Goal: Task Accomplishment & Management: Complete application form

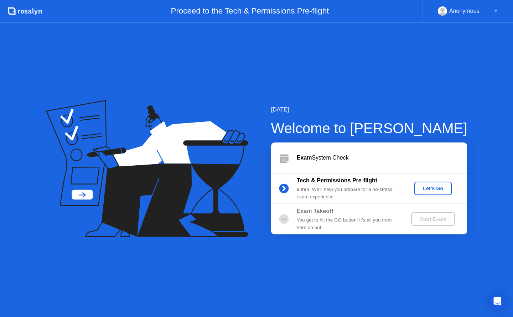
click at [422, 186] on div "Let's Go" at bounding box center [433, 188] width 32 height 6
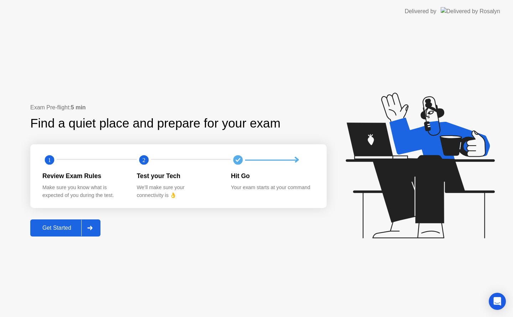
click at [61, 226] on div "Get Started" at bounding box center [56, 228] width 49 height 6
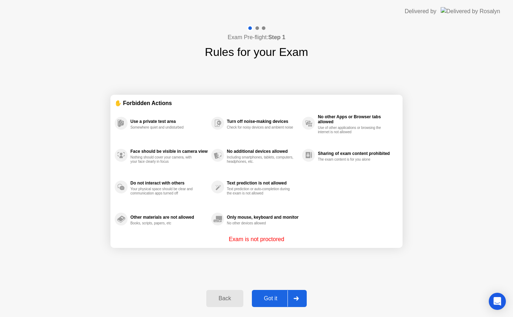
click at [239, 300] on div "Back" at bounding box center [224, 298] width 32 height 6
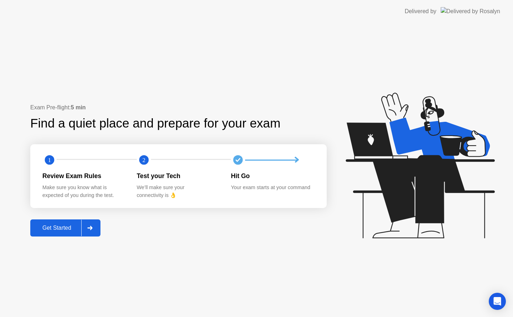
click at [88, 226] on div at bounding box center [89, 228] width 17 height 16
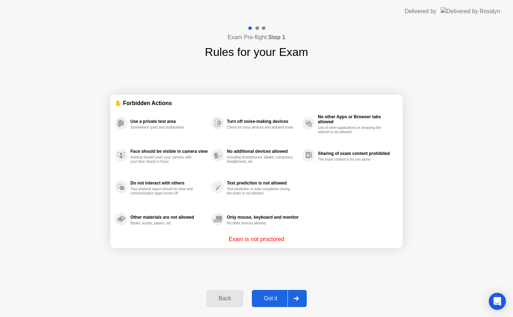
click at [265, 293] on button "Got it" at bounding box center [279, 298] width 55 height 17
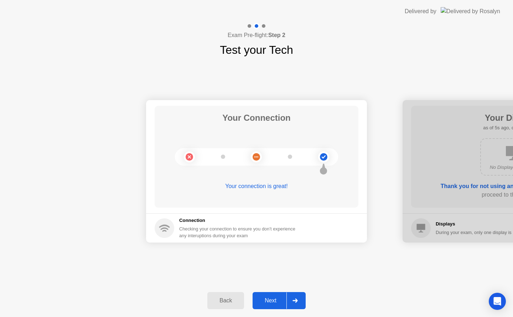
click at [301, 294] on div at bounding box center [294, 300] width 17 height 16
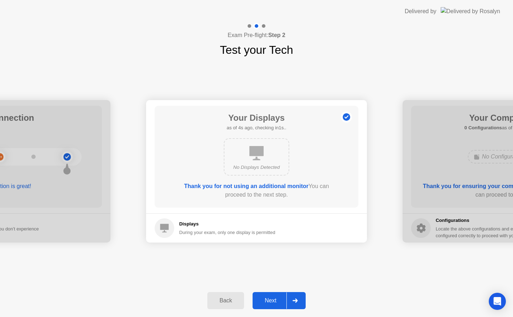
click at [292, 295] on div at bounding box center [294, 300] width 17 height 16
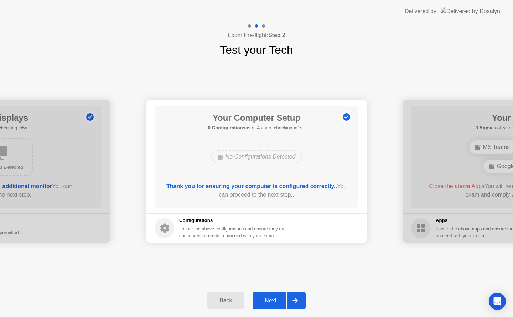
click at [292, 294] on div at bounding box center [294, 300] width 17 height 16
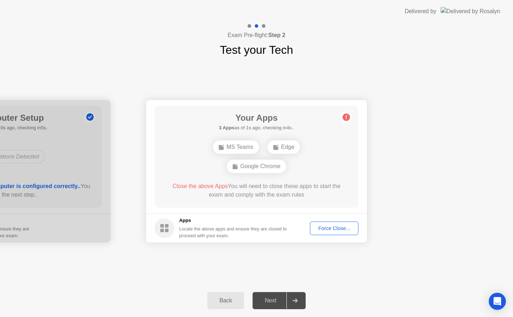
click at [325, 225] on div "Force Close..." at bounding box center [333, 228] width 43 height 6
click at [321, 228] on div "Force Close..." at bounding box center [333, 228] width 43 height 6
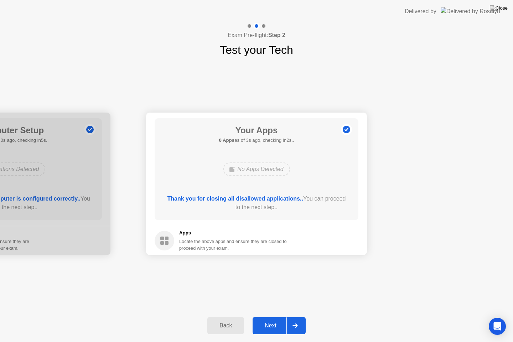
click at [272, 316] on div "Next" at bounding box center [270, 325] width 32 height 6
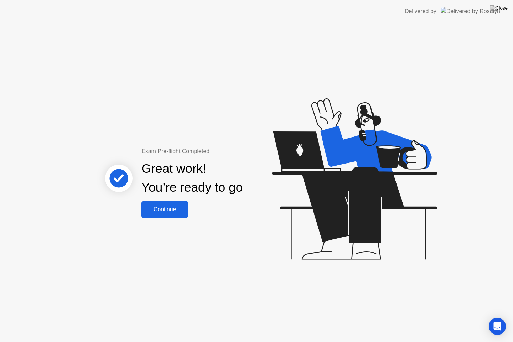
click at [169, 211] on div "Continue" at bounding box center [164, 209] width 42 height 6
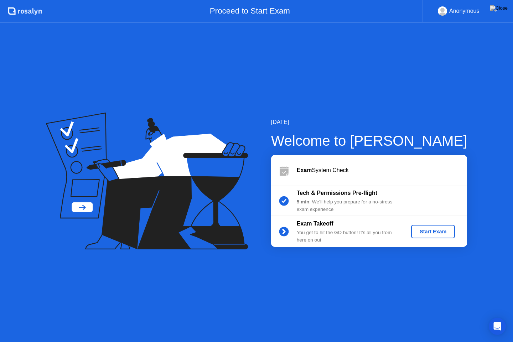
click at [427, 236] on button "Start Exam" at bounding box center [433, 232] width 44 height 14
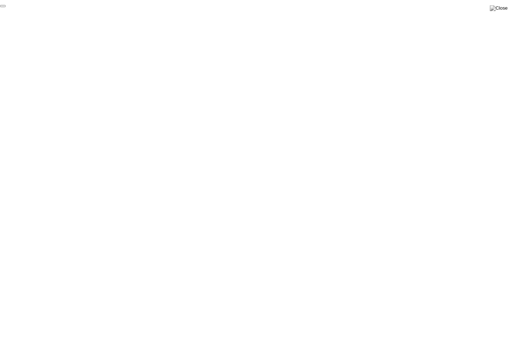
click div "End Proctoring Session"
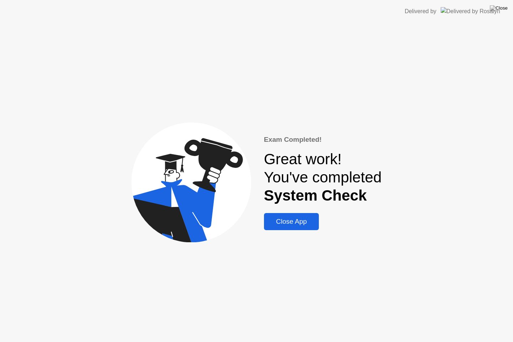
click at [298, 217] on div "Close App" at bounding box center [291, 221] width 51 height 8
